Goal: Task Accomplishment & Management: Manage account settings

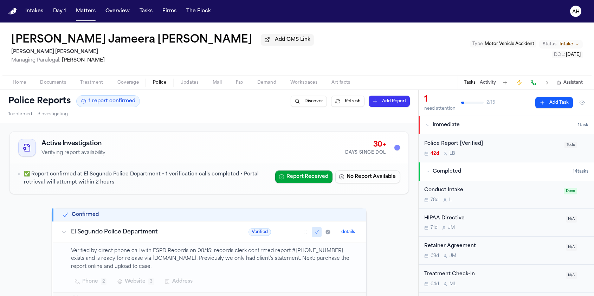
scroll to position [320, 0]
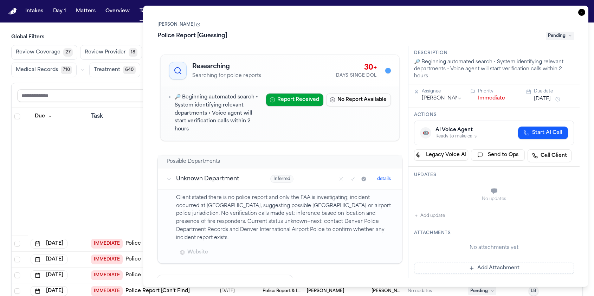
scroll to position [435, 0]
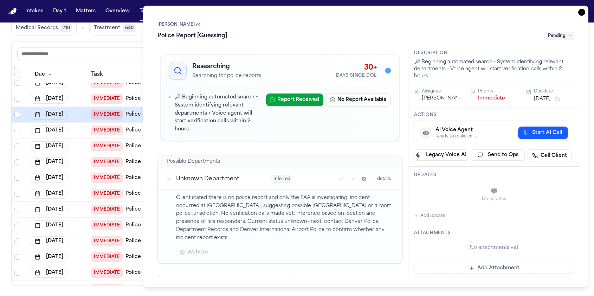
click at [584, 14] on icon "button" at bounding box center [581, 12] width 7 height 7
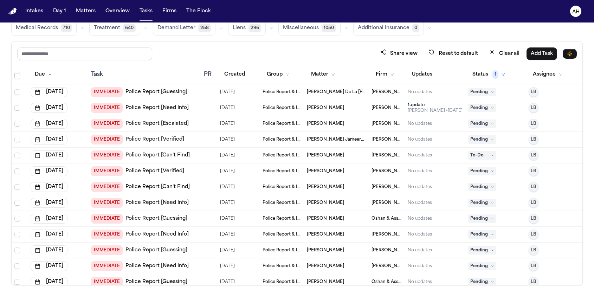
scroll to position [332, 0]
click at [323, 234] on span "Daryl Ingram" at bounding box center [325, 234] width 37 height 6
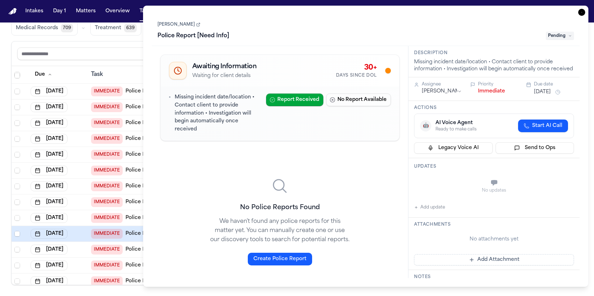
scroll to position [19, 0]
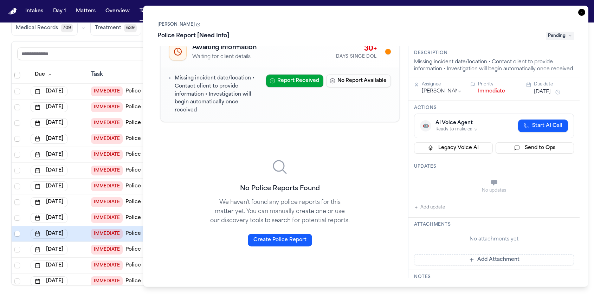
click at [179, 26] on link "Daryl Ingram" at bounding box center [178, 25] width 43 height 6
click at [583, 12] on icon "button" at bounding box center [581, 12] width 7 height 7
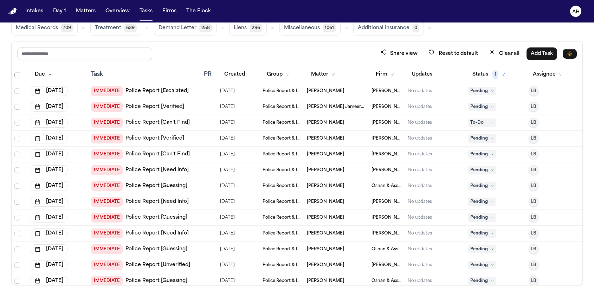
scroll to position [365, 0]
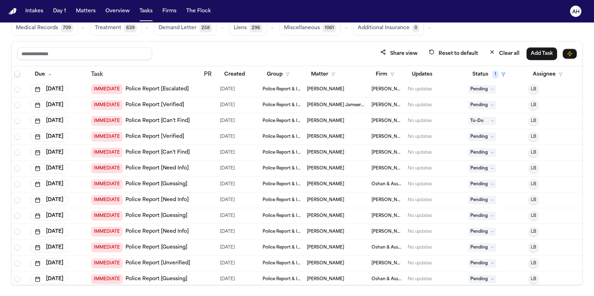
click at [322, 247] on span "John Palmer" at bounding box center [325, 248] width 37 height 6
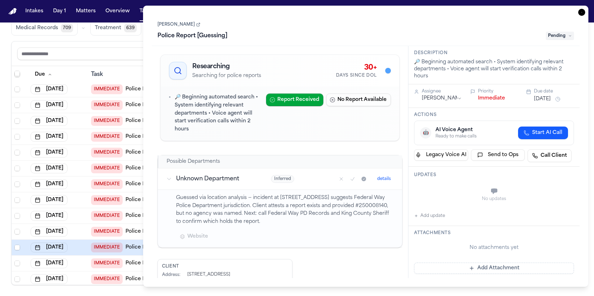
click at [181, 26] on link "John Palmer" at bounding box center [178, 25] width 43 height 6
click at [580, 14] on icon "button" at bounding box center [581, 12] width 7 height 7
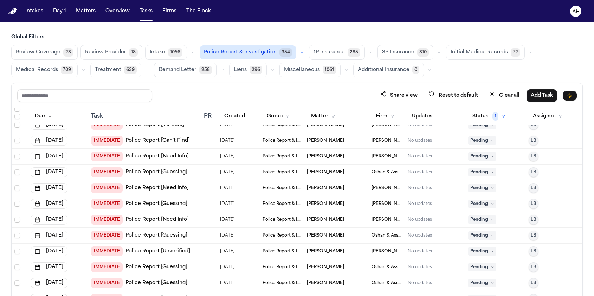
scroll to position [420, 0]
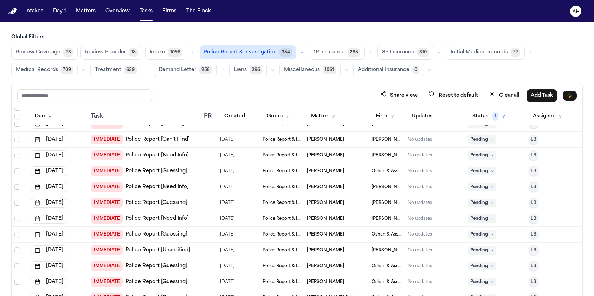
click at [322, 249] on span "[PERSON_NAME]" at bounding box center [325, 250] width 37 height 6
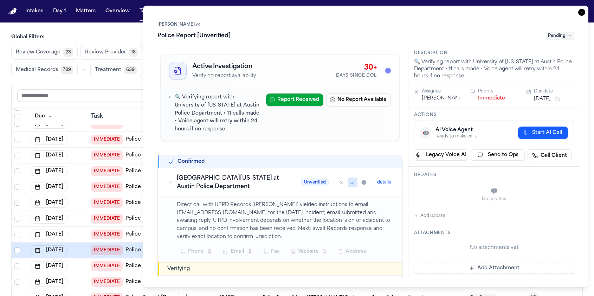
click at [192, 26] on link "[PERSON_NAME]" at bounding box center [178, 25] width 43 height 6
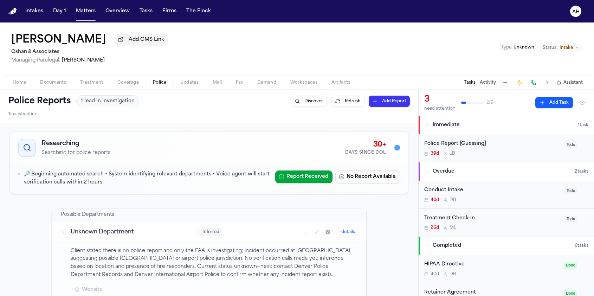
scroll to position [95, 0]
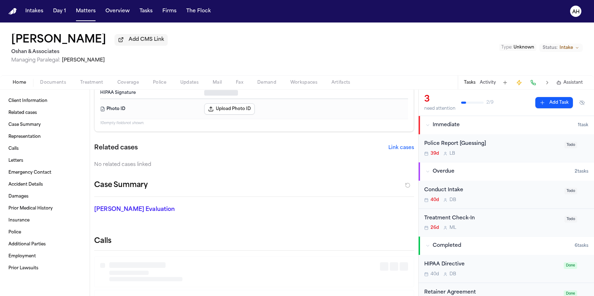
click at [18, 85] on span "Home" at bounding box center [19, 83] width 13 height 6
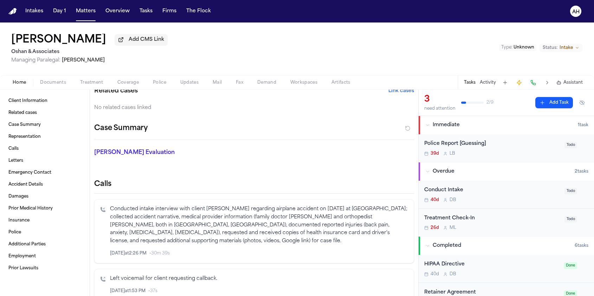
scroll to position [162, 0]
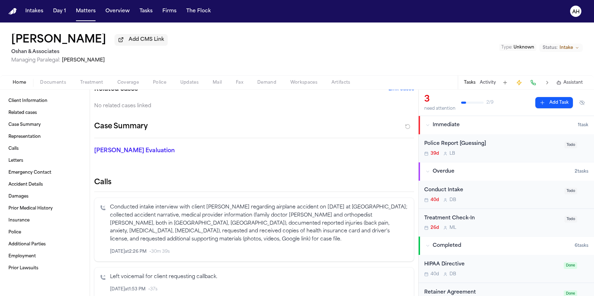
click at [223, 248] on div "Aug 28 at 2:26 PM • 30m 39s" at bounding box center [259, 252] width 298 height 8
click at [340, 248] on div "Aug 28 at 2:26 PM • 30m 39s" at bounding box center [259, 252] width 298 height 8
click at [404, 218] on p "Conducted intake interview with client Barry regarding airplane accident on Jul…" at bounding box center [259, 223] width 298 height 40
click at [396, 249] on icon "button" at bounding box center [396, 251] width 4 height 4
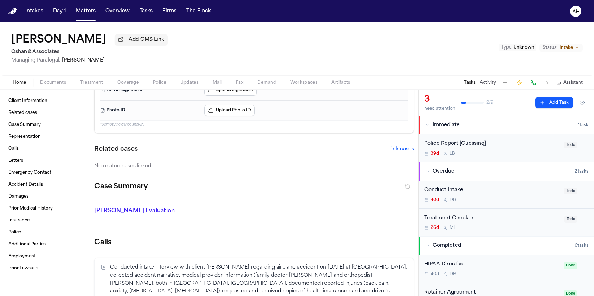
scroll to position [93, 0]
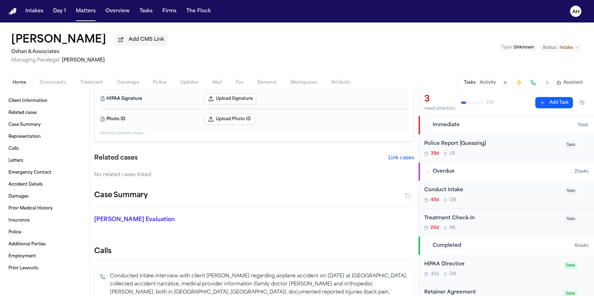
click at [526, 50] on span "Unknown" at bounding box center [523, 47] width 21 height 4
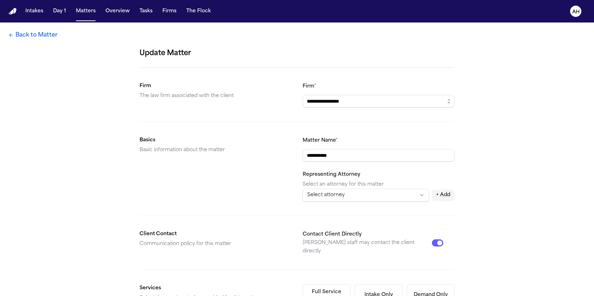
click at [26, 34] on link "Back to Matter" at bounding box center [32, 35] width 49 height 8
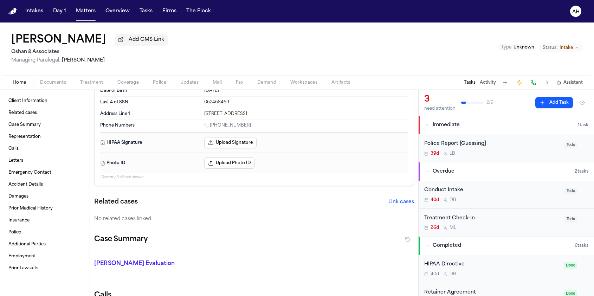
scroll to position [123, 0]
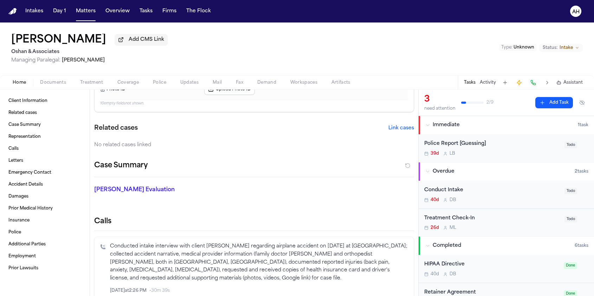
click at [517, 47] on span "Unknown" at bounding box center [523, 47] width 21 height 4
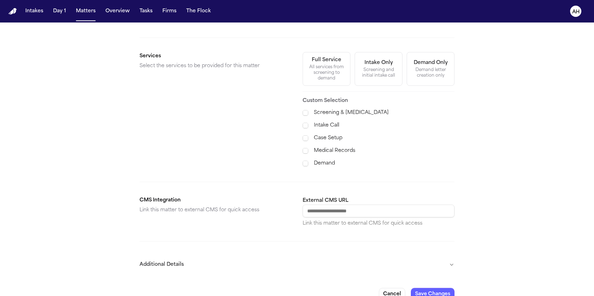
scroll to position [238, 0]
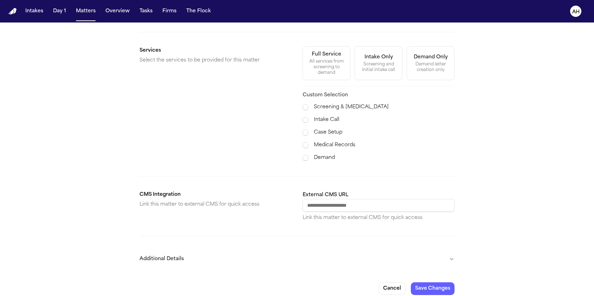
click at [450, 251] on button "Additional Details" at bounding box center [296, 259] width 315 height 18
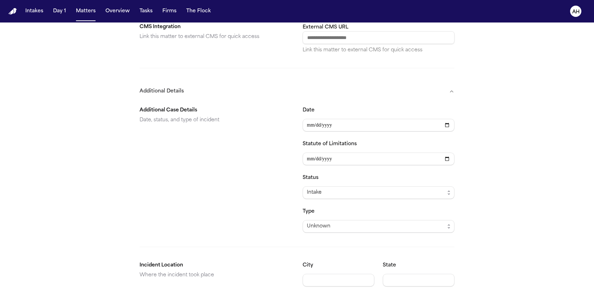
scroll to position [429, 0]
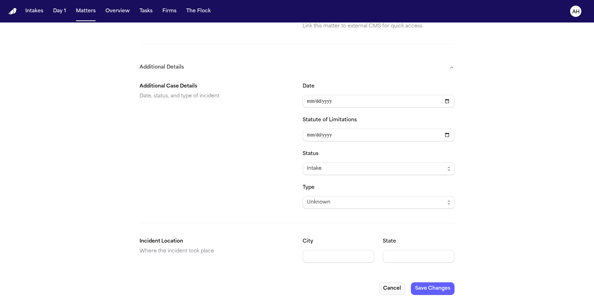
click at [392, 282] on button "Cancel" at bounding box center [392, 288] width 26 height 13
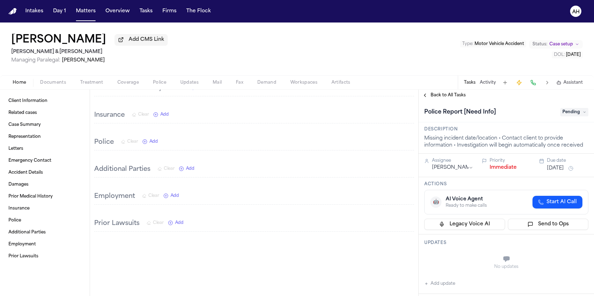
scroll to position [269, 0]
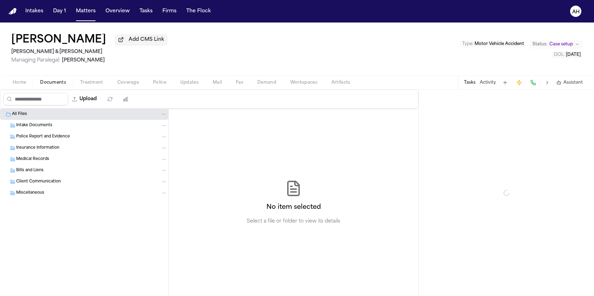
click at [54, 82] on span "Documents" at bounding box center [53, 83] width 26 height 6
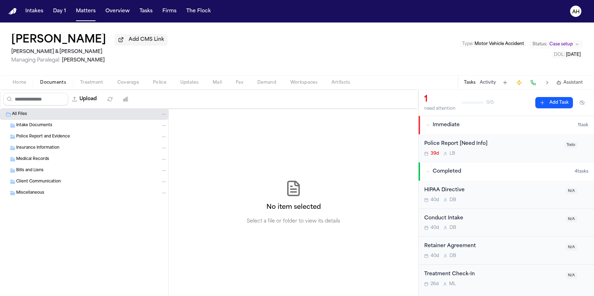
click at [85, 83] on span "Treatment" at bounding box center [91, 83] width 23 height 6
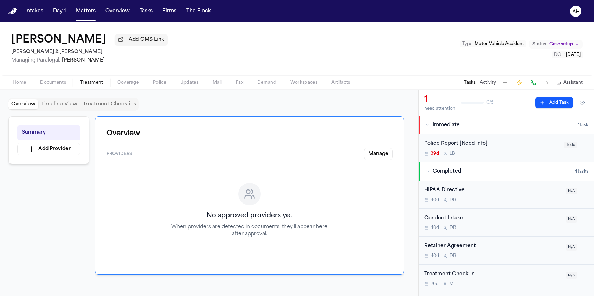
click at [129, 85] on span "Coverage" at bounding box center [127, 83] width 21 height 6
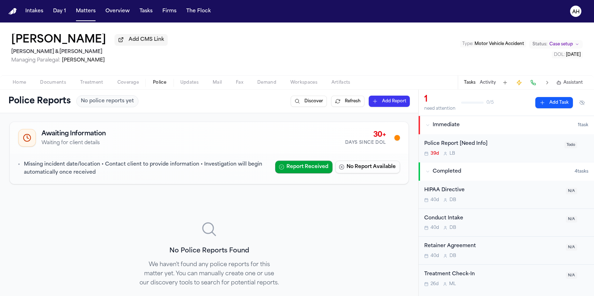
click at [158, 87] on span "button" at bounding box center [160, 86] width 22 height 1
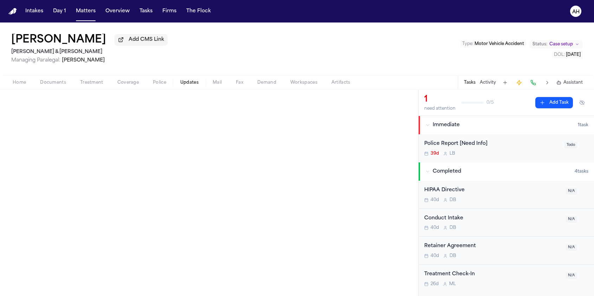
click at [189, 84] on span "Updates" at bounding box center [189, 83] width 18 height 6
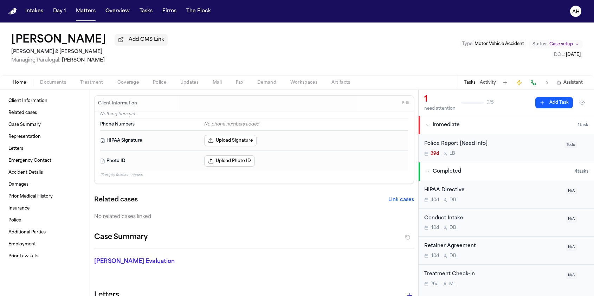
click at [26, 84] on span "Home" at bounding box center [19, 83] width 13 height 6
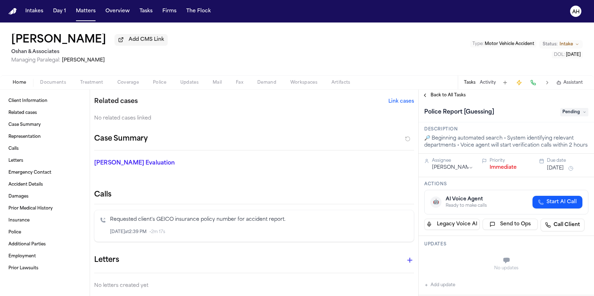
scroll to position [162, 0]
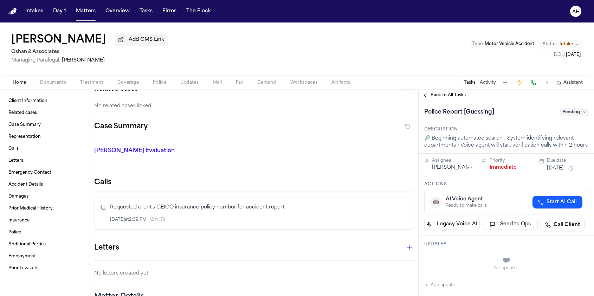
click at [336, 216] on div "[DATE] 2:39 PM • 2m 17s" at bounding box center [259, 220] width 298 height 8
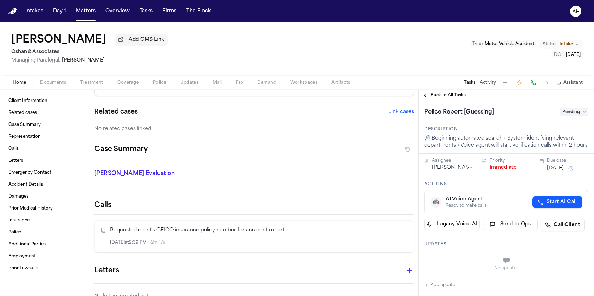
scroll to position [0, 0]
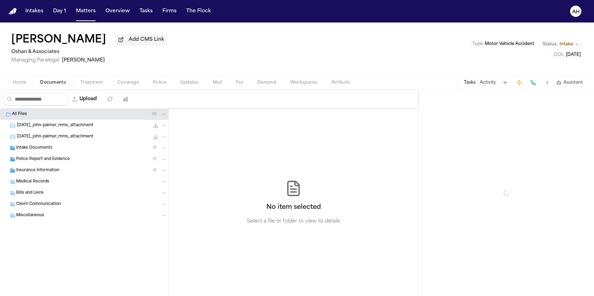
click at [51, 85] on span "Documents" at bounding box center [53, 83] width 26 height 6
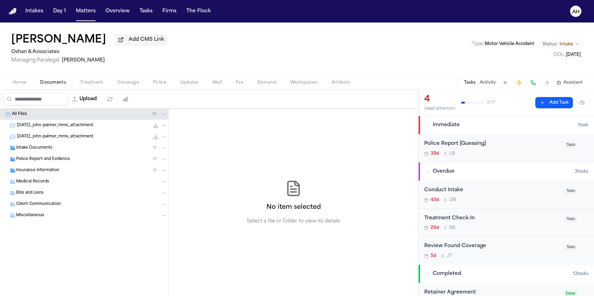
click at [50, 127] on span "2025-08-28_john-palmer_mms_attachment" at bounding box center [55, 126] width 77 height 6
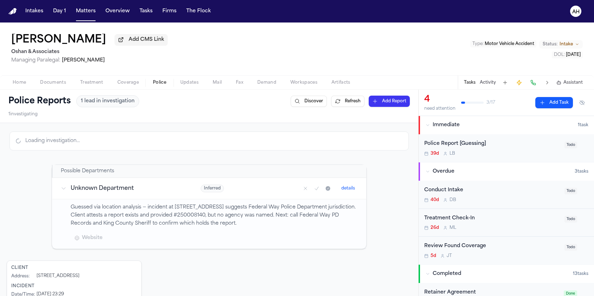
click at [153, 84] on span "Police" at bounding box center [159, 83] width 13 height 6
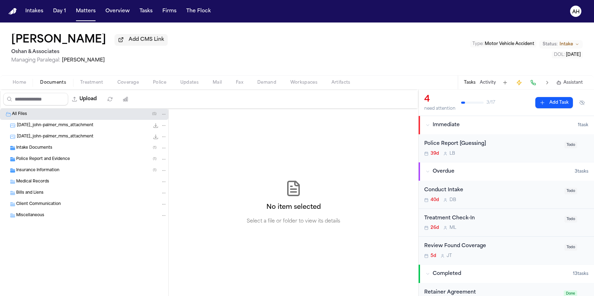
click at [57, 87] on button "Documents" at bounding box center [53, 82] width 40 height 8
click at [60, 124] on span "2025-08-28_john-palmer_mms_attachment" at bounding box center [55, 126] width 77 height 6
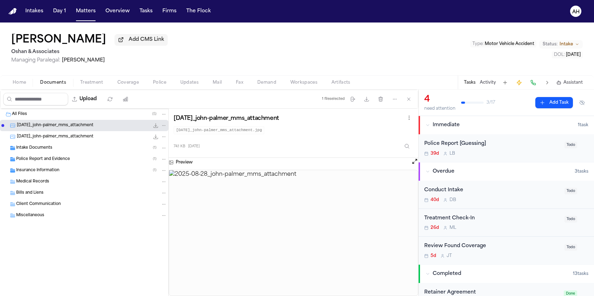
click at [60, 124] on span "2025-08-28_john-palmer_mms_attachment" at bounding box center [55, 126] width 77 height 6
click at [305, 253] on img at bounding box center [293, 233] width 249 height 126
click at [119, 139] on div "2025-08-28_john-palmer_mms_attachment 104.0 KB • JPG" at bounding box center [92, 136] width 150 height 7
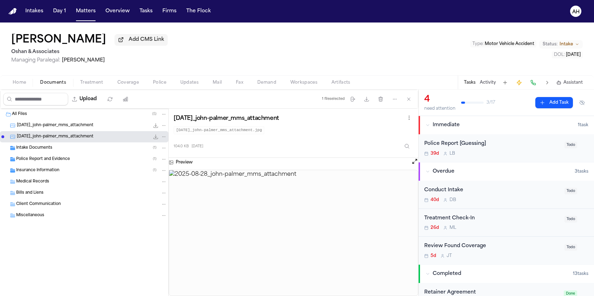
click at [93, 128] on span "2025-08-28_john-palmer_mms_attachment" at bounding box center [55, 126] width 77 height 6
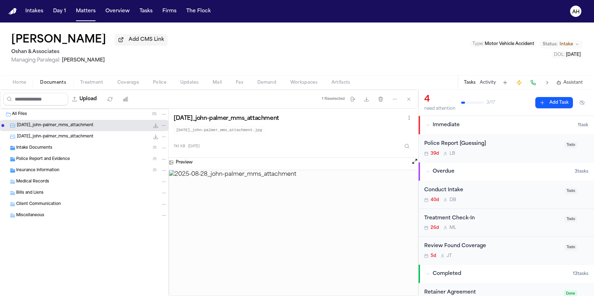
click at [156, 128] on icon "File: 2025-08-28_john-palmer_mms_attachment" at bounding box center [156, 125] width 5 height 5
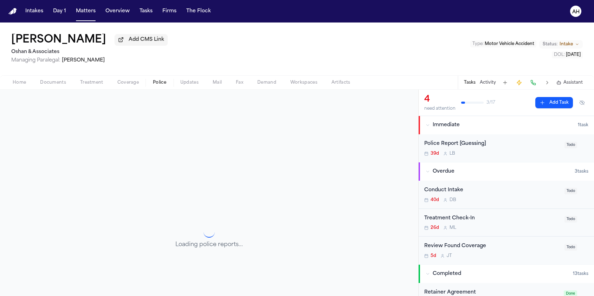
click at [158, 85] on span "Police" at bounding box center [159, 83] width 13 height 6
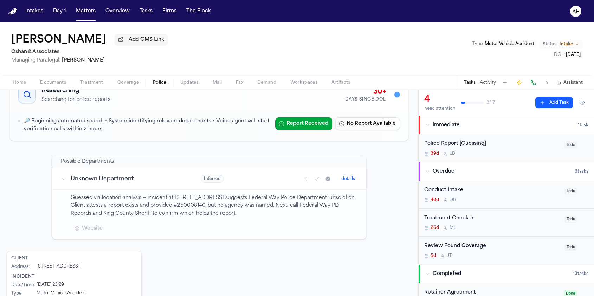
scroll to position [55, 0]
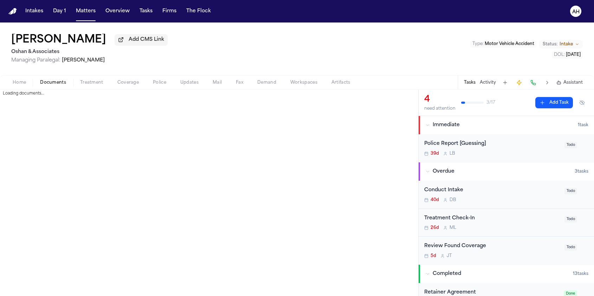
click at [57, 84] on span "Documents" at bounding box center [53, 83] width 26 height 6
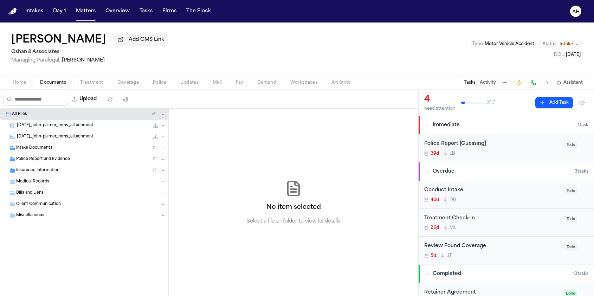
click at [108, 128] on div "2025-08-28_john-palmer_mms_attachment 74.1 KB • JPG" at bounding box center [92, 125] width 150 height 7
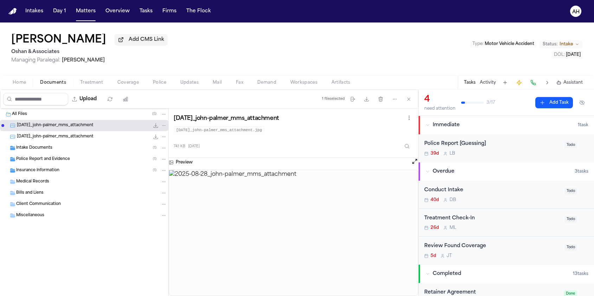
click at [409, 118] on html "Intakes Day 1 Matters Overview Tasks Firms The Flock AH John Palmer Add CMS Lin…" at bounding box center [297, 148] width 594 height 296
click at [164, 126] on html "Intakes Day 1 Matters Overview Tasks Firms The Flock AH John Palmer Add CMS Lin…" at bounding box center [297, 148] width 594 height 296
click at [164, 126] on icon "File: 2025-08-28_john-palmer_mms_attachment" at bounding box center [163, 125] width 5 height 5
click at [157, 140] on button "Rename" at bounding box center [164, 141] width 48 height 13
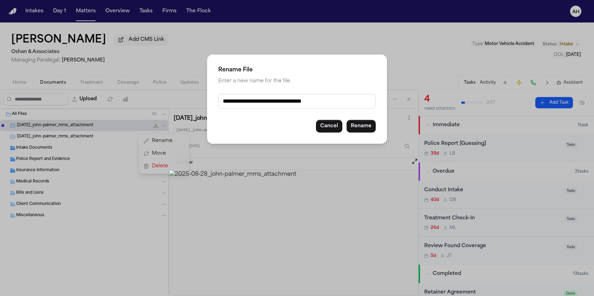
drag, startPoint x: 349, startPoint y: 102, endPoint x: 249, endPoint y: 95, distance: 100.4
click at [249, 95] on input "**********" at bounding box center [296, 101] width 157 height 15
click at [222, 102] on input "**********" at bounding box center [296, 101] width 157 height 15
type input "**********"
click at [362, 127] on button "Rename" at bounding box center [360, 126] width 29 height 13
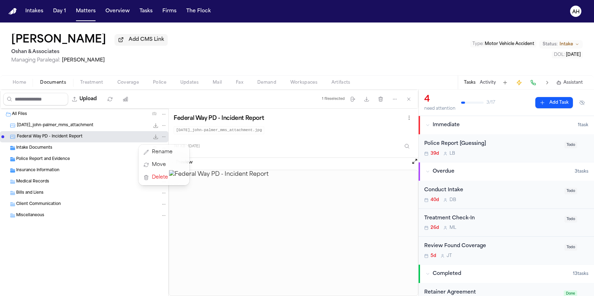
click at [156, 82] on div "John Palmer Add CMS Link Oshan & Associates Managing Paralegal: Michelle Landaz…" at bounding box center [297, 158] width 594 height 273
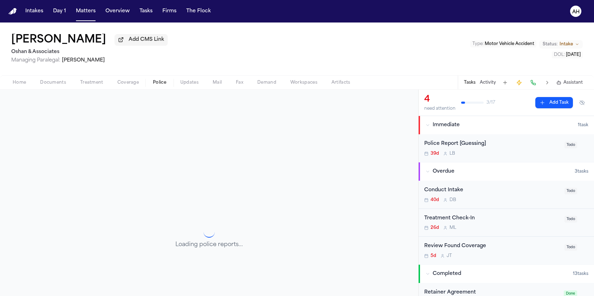
click at [156, 82] on span "Police" at bounding box center [159, 83] width 13 height 6
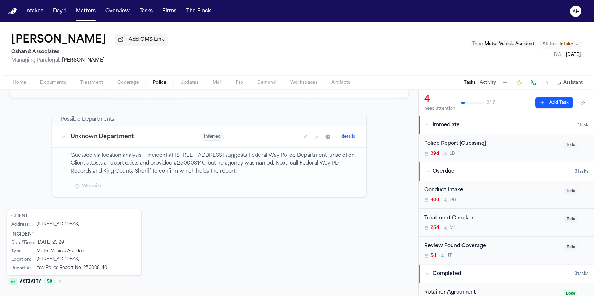
scroll to position [97, 0]
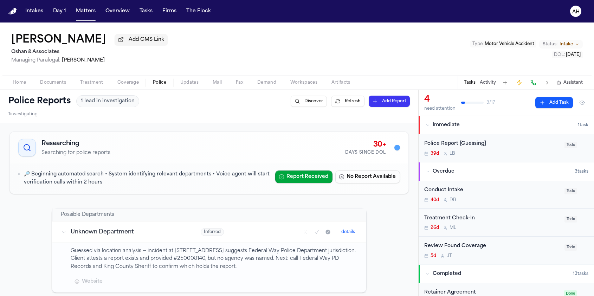
click at [59, 87] on button "Documents" at bounding box center [53, 82] width 40 height 8
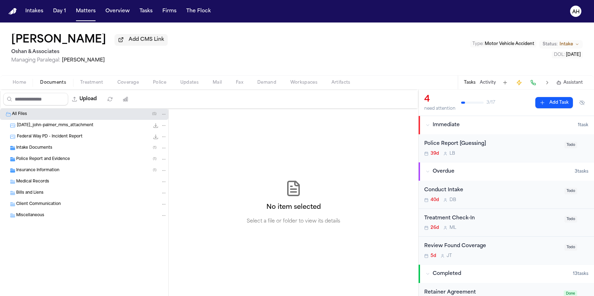
click at [72, 126] on span "2025-08-28_john-palmer_mms_attachment" at bounding box center [55, 126] width 77 height 6
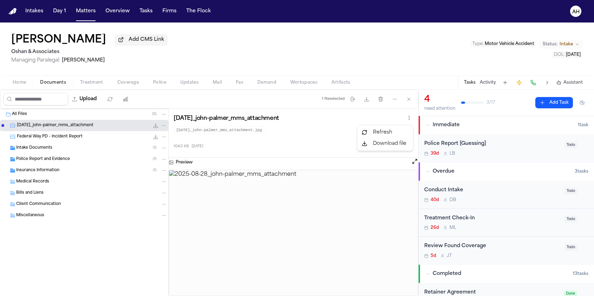
click at [410, 117] on html "Intakes Day 1 Matters Overview Tasks Firms The Flock AH John Palmer Add CMS Lin…" at bounding box center [297, 148] width 594 height 296
click at [163, 126] on html "Intakes Day 1 Matters Overview Tasks Firms The Flock AH John Palmer Add CMS Lin…" at bounding box center [297, 148] width 594 height 296
click at [163, 128] on icon "File: 2025-08-28_john-palmer_mms_attachment" at bounding box center [163, 125] width 5 height 5
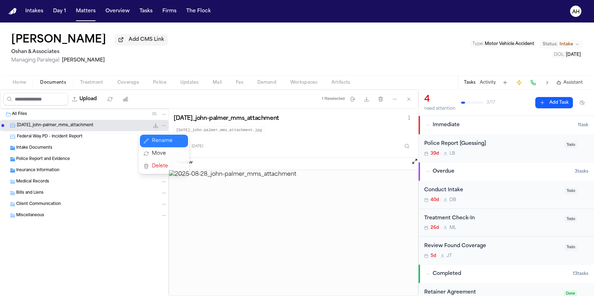
click at [159, 140] on button "Rename" at bounding box center [164, 141] width 48 height 13
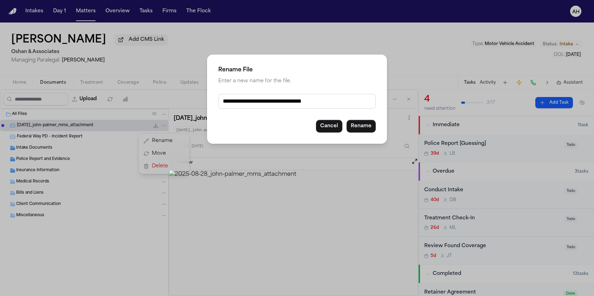
scroll to position [0, 0]
drag, startPoint x: 350, startPoint y: 106, endPoint x: 216, endPoint y: 105, distance: 134.2
click at [216, 105] on div "**********" at bounding box center [297, 98] width 180 height 89
type input "*****"
click at [358, 129] on button "Rename" at bounding box center [360, 126] width 29 height 13
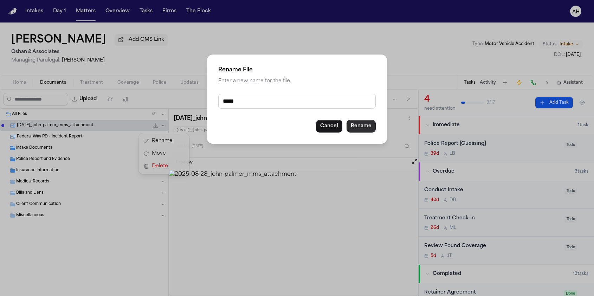
scroll to position [0, 0]
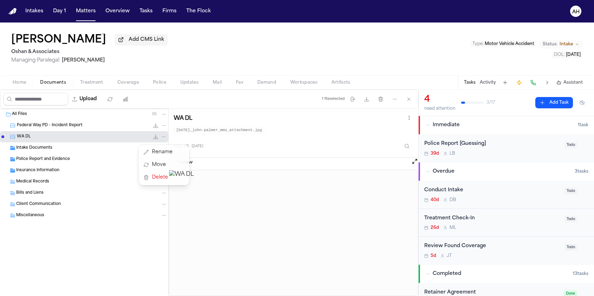
click at [255, 44] on div "John Palmer Add CMS Link Oshan & Associates Managing Paralegal: Michelle Landaz…" at bounding box center [297, 158] width 594 height 273
click at [131, 156] on div "Police Report and Evidence ( 1 )" at bounding box center [84, 159] width 168 height 11
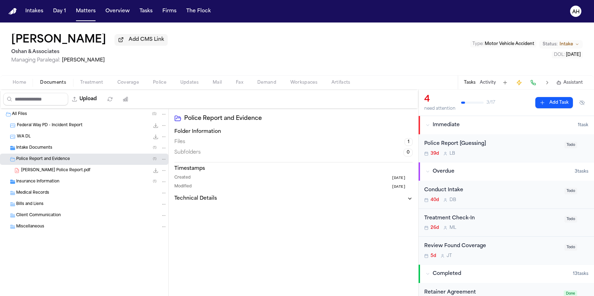
click at [104, 172] on div "John Palmer Police Report.pdf 160.3 MB • PDF" at bounding box center [94, 170] width 146 height 7
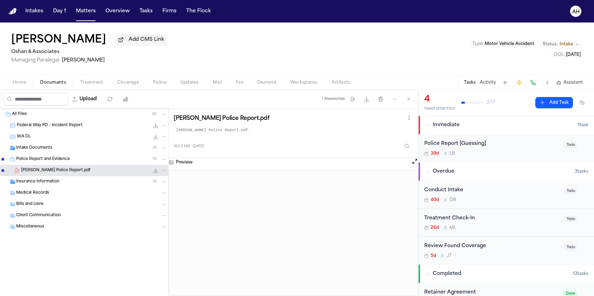
click at [162, 84] on span "Police" at bounding box center [159, 83] width 13 height 6
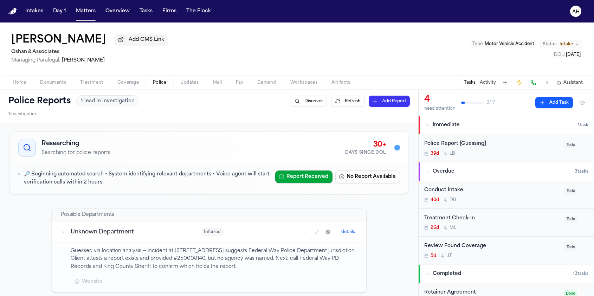
click at [502, 144] on div "Police Report [Guessing]" at bounding box center [492, 144] width 136 height 8
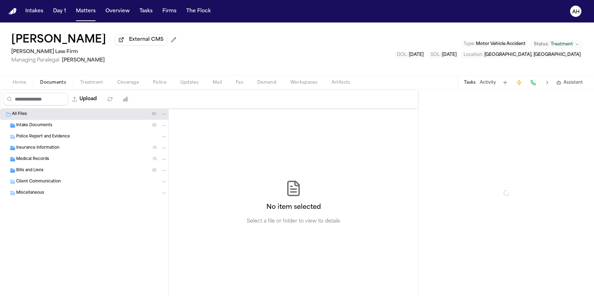
click at [53, 83] on span "Documents" at bounding box center [53, 83] width 26 height 6
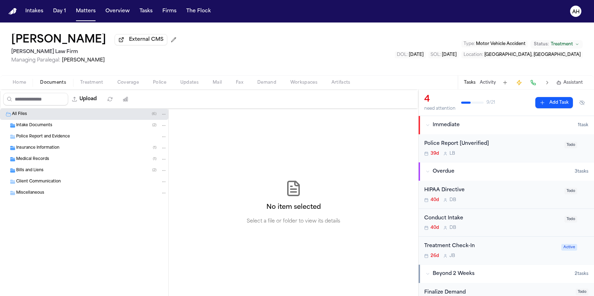
click at [34, 131] on div "Intake Documents ( 2 )" at bounding box center [84, 125] width 168 height 11
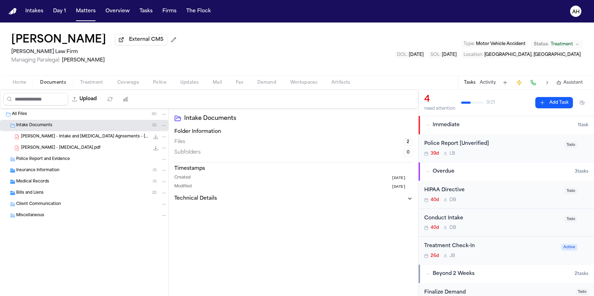
click at [46, 193] on div "Bills and Liens ( 2 )" at bounding box center [91, 193] width 151 height 6
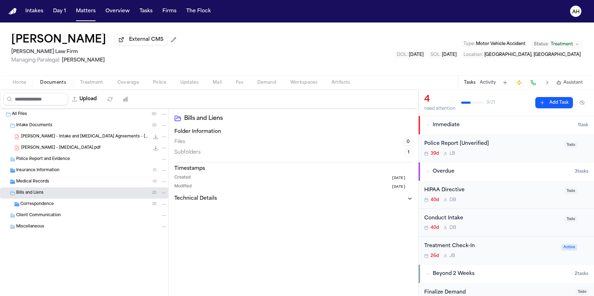
click at [48, 182] on span "Medical Records" at bounding box center [32, 182] width 33 height 6
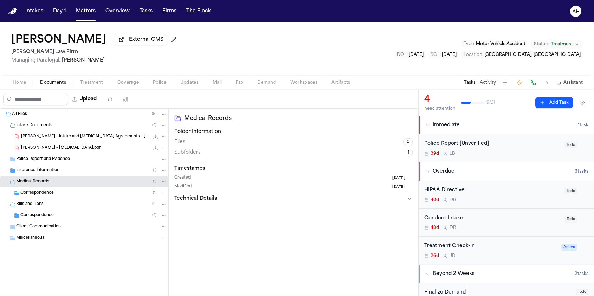
click at [54, 172] on span "Insurance Information" at bounding box center [37, 171] width 43 height 6
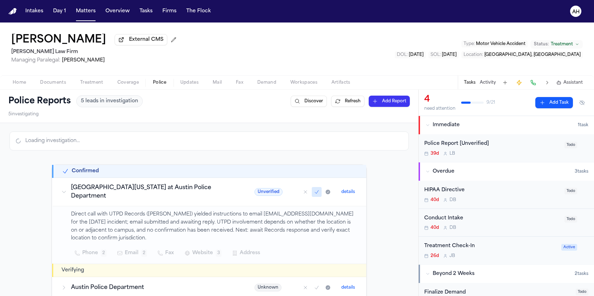
click at [164, 85] on span "Police" at bounding box center [159, 83] width 13 height 6
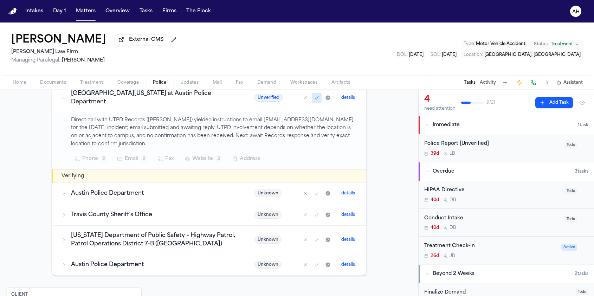
scroll to position [241, 0]
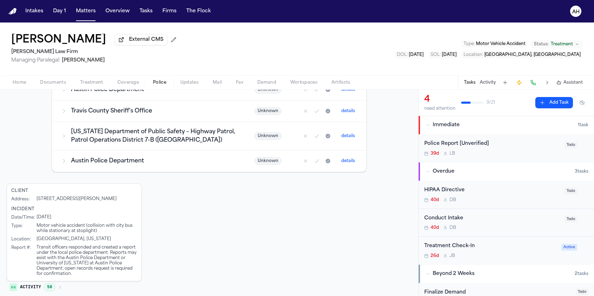
click at [57, 281] on button "Activity 50" at bounding box center [36, 287] width 58 height 12
